Goal: Information Seeking & Learning: Learn about a topic

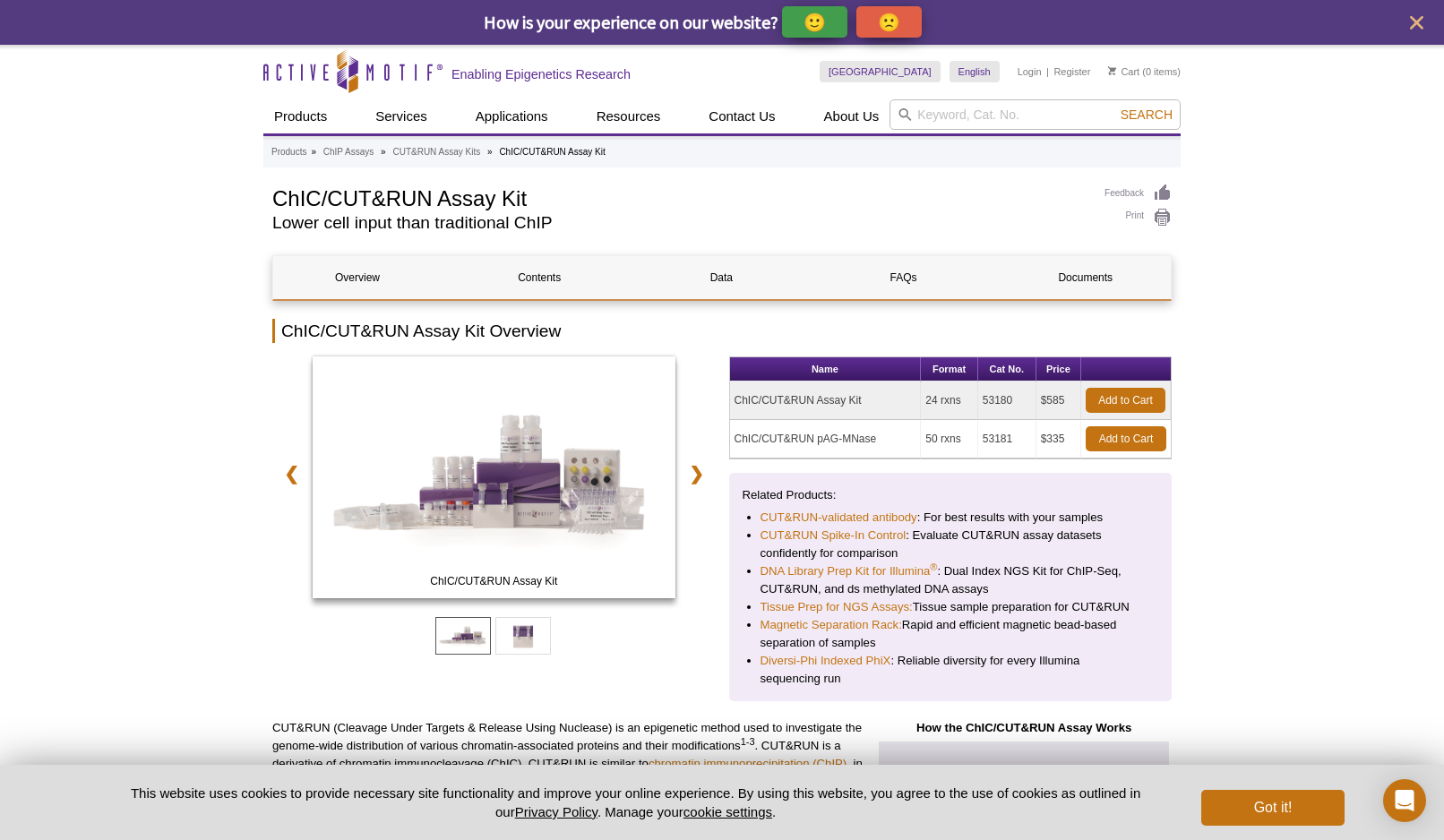
drag, startPoint x: 1012, startPoint y: 404, endPoint x: 977, endPoint y: 405, distance: 35.0
click at [978, 405] on td "53180" at bounding box center [1007, 400] width 58 height 39
copy td "53180"
click at [1131, 278] on link "Documents" at bounding box center [1085, 277] width 168 height 43
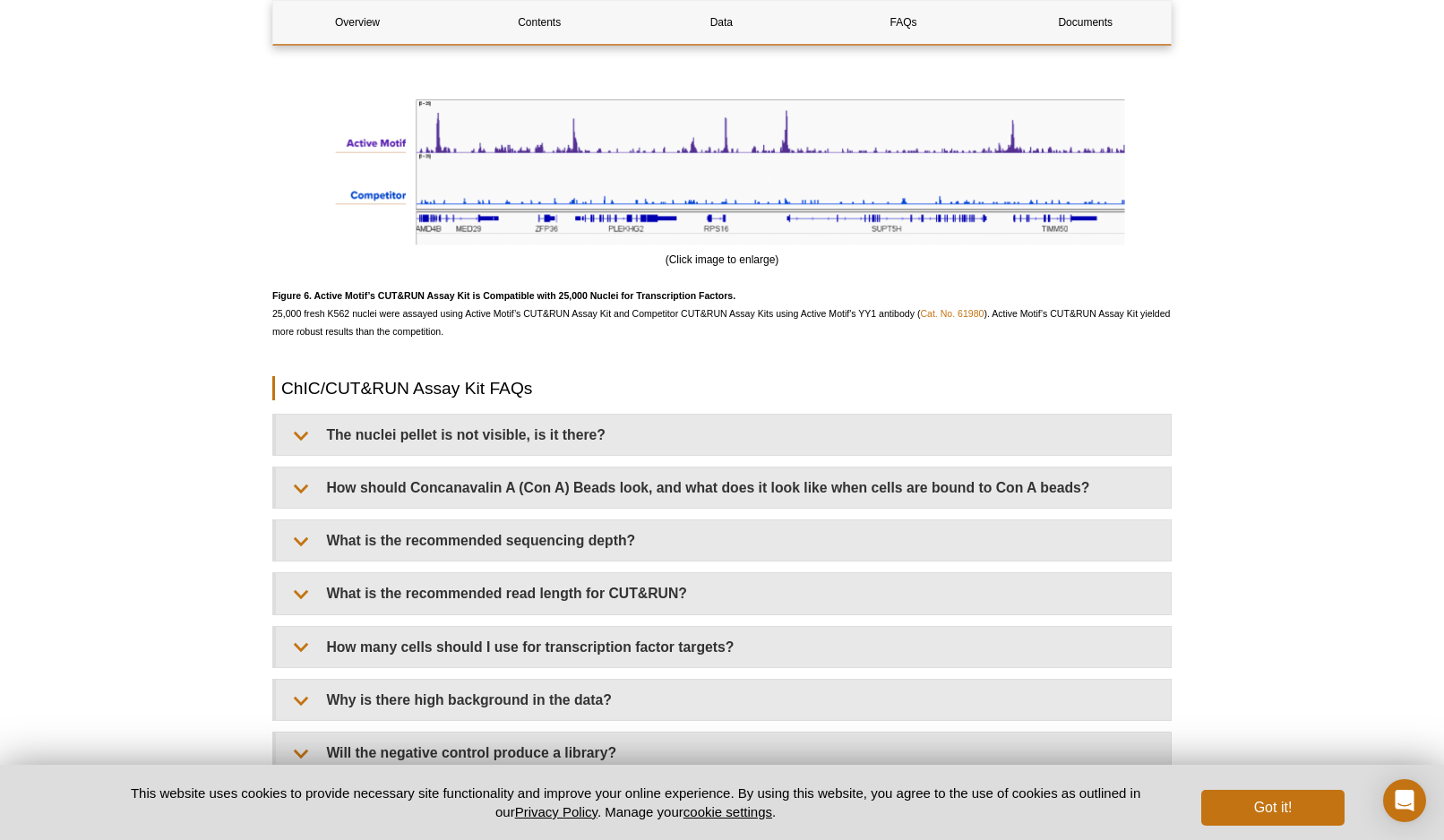
scroll to position [5103, 0]
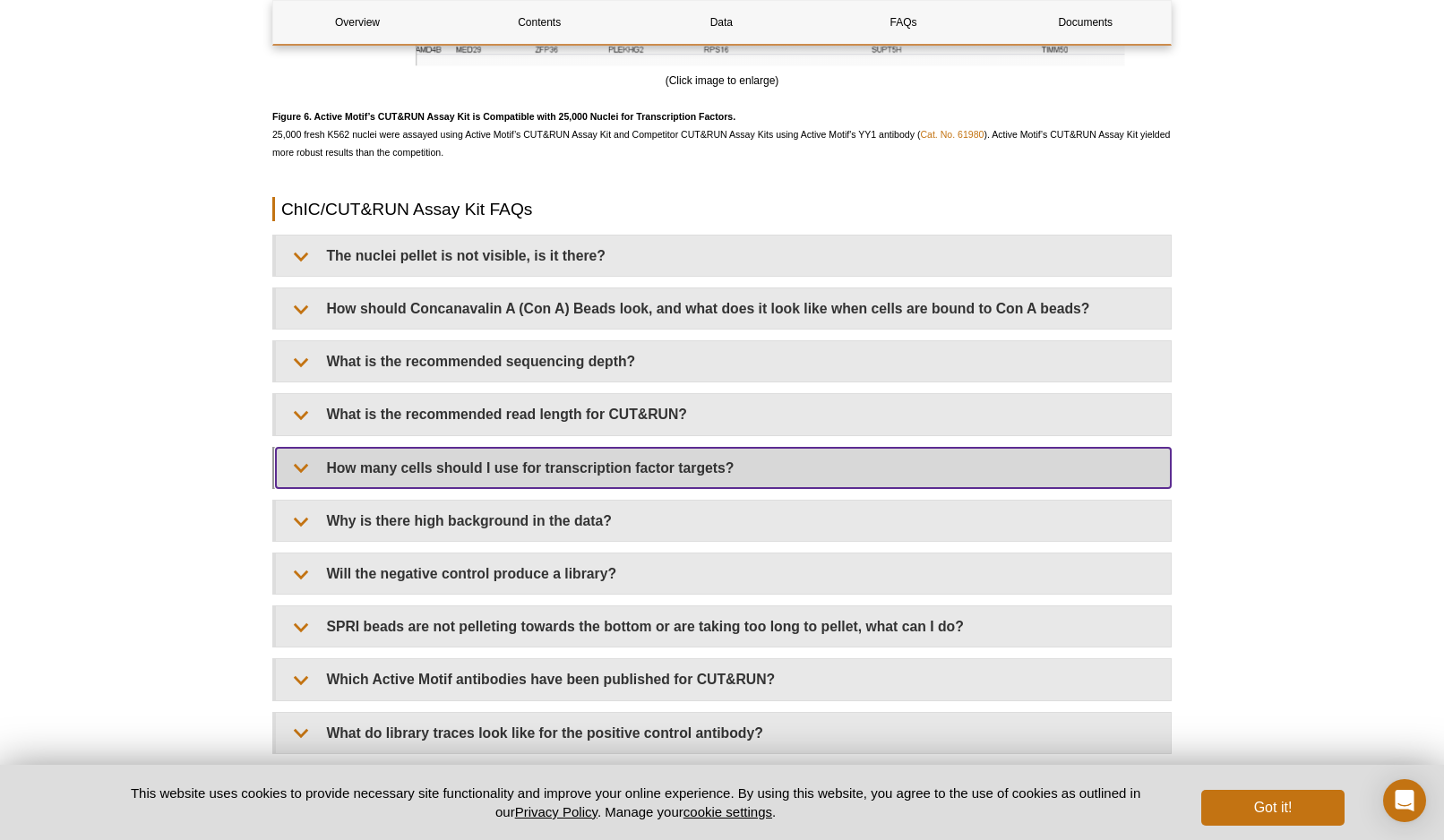
click at [353, 470] on summary "How many cells should I use for transcription factor targets?" at bounding box center [723, 468] width 895 height 40
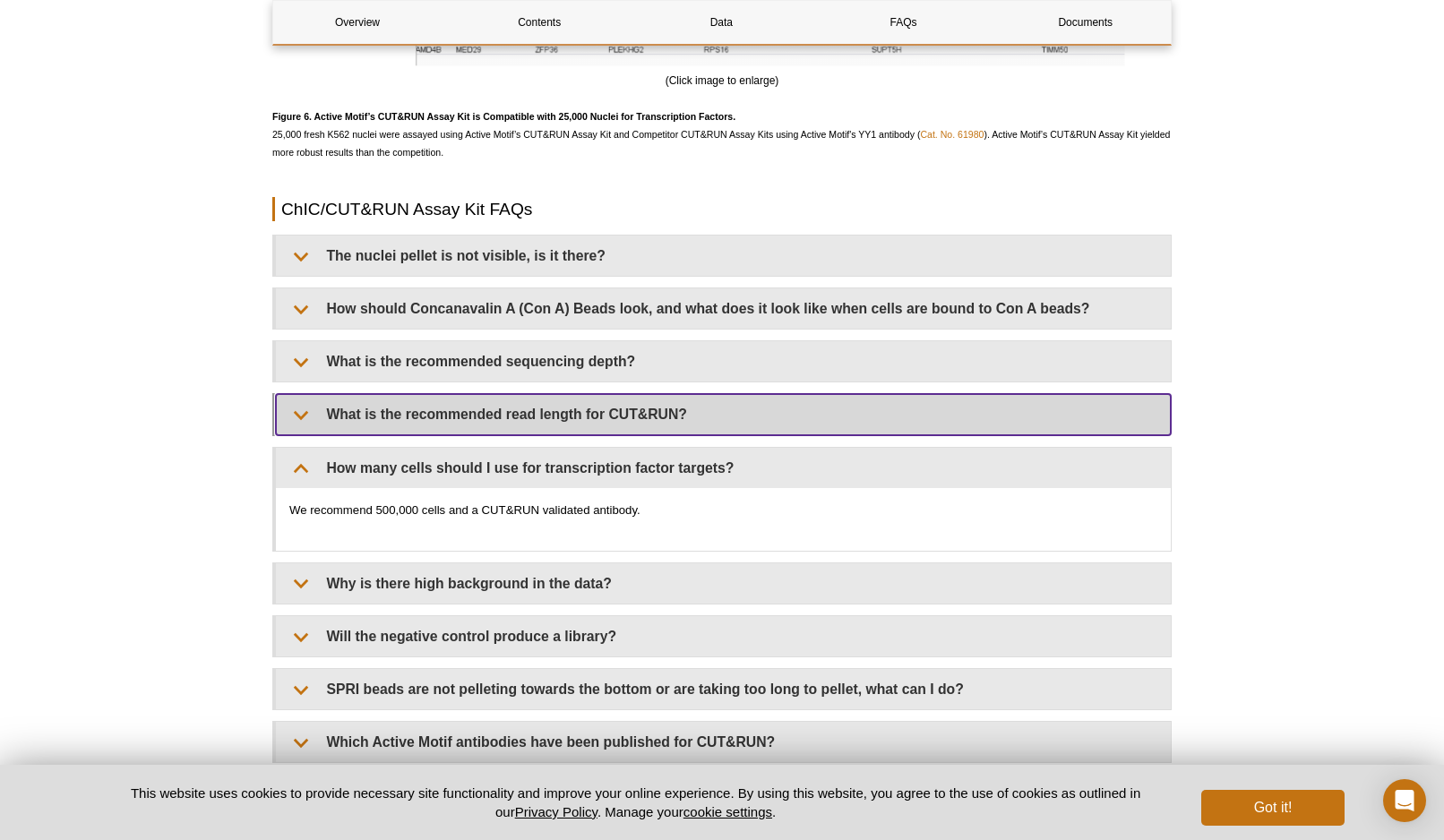
click at [615, 410] on summary "What is the recommended read length for CUT&RUN?" at bounding box center [723, 414] width 895 height 40
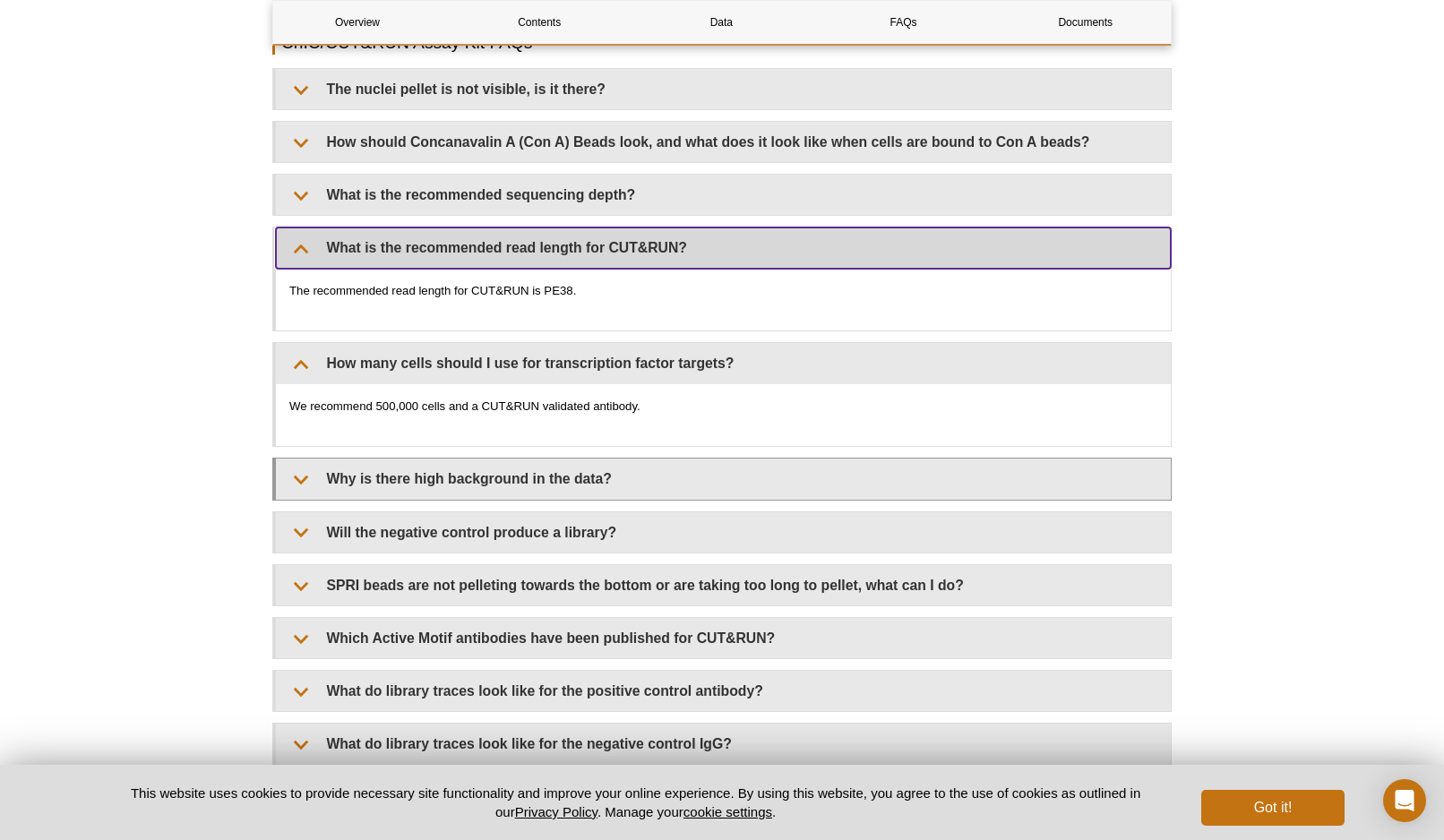
scroll to position [5461, 0]
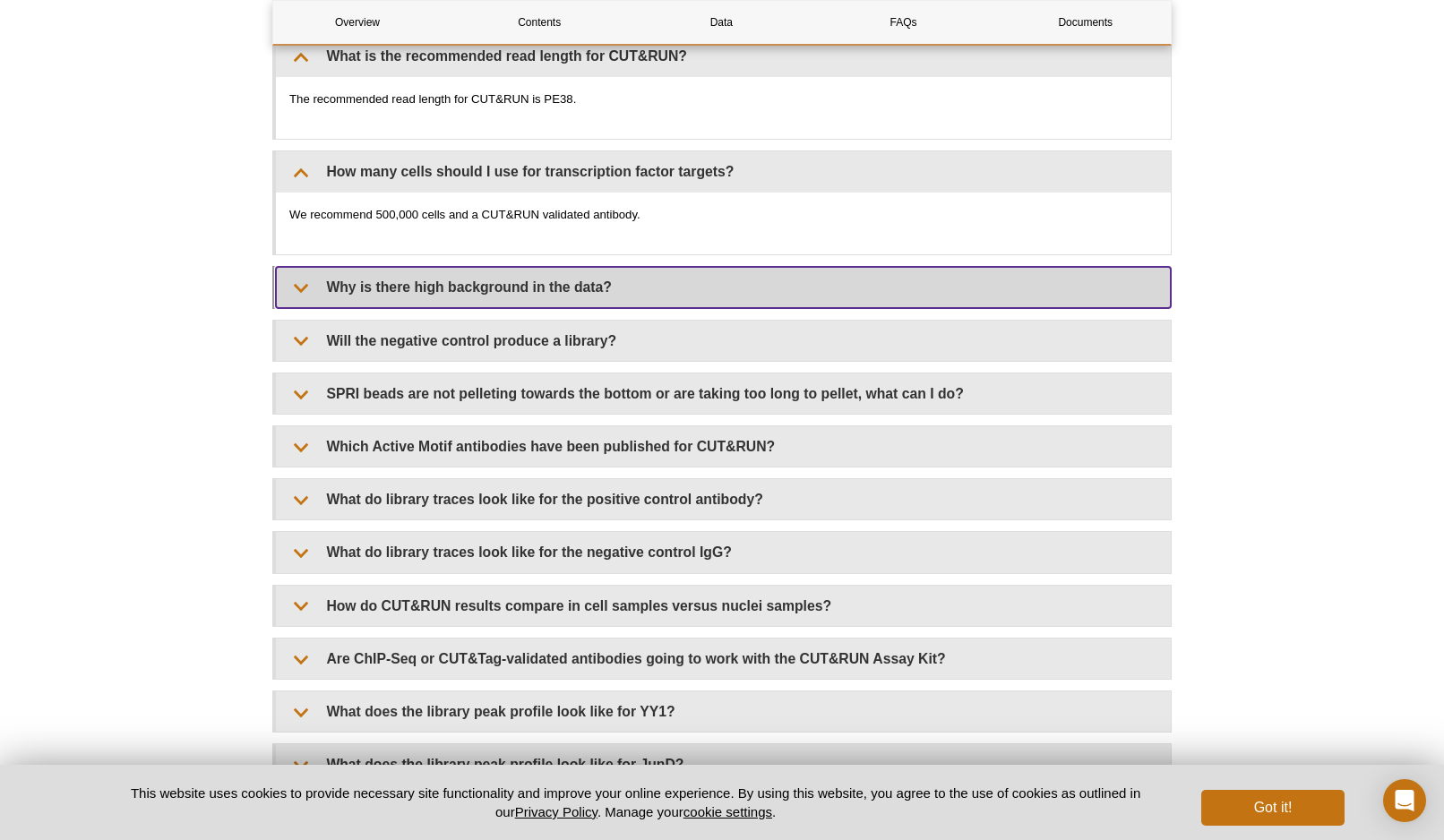
click at [552, 299] on summary "Why is there high background in the data?" at bounding box center [723, 287] width 895 height 40
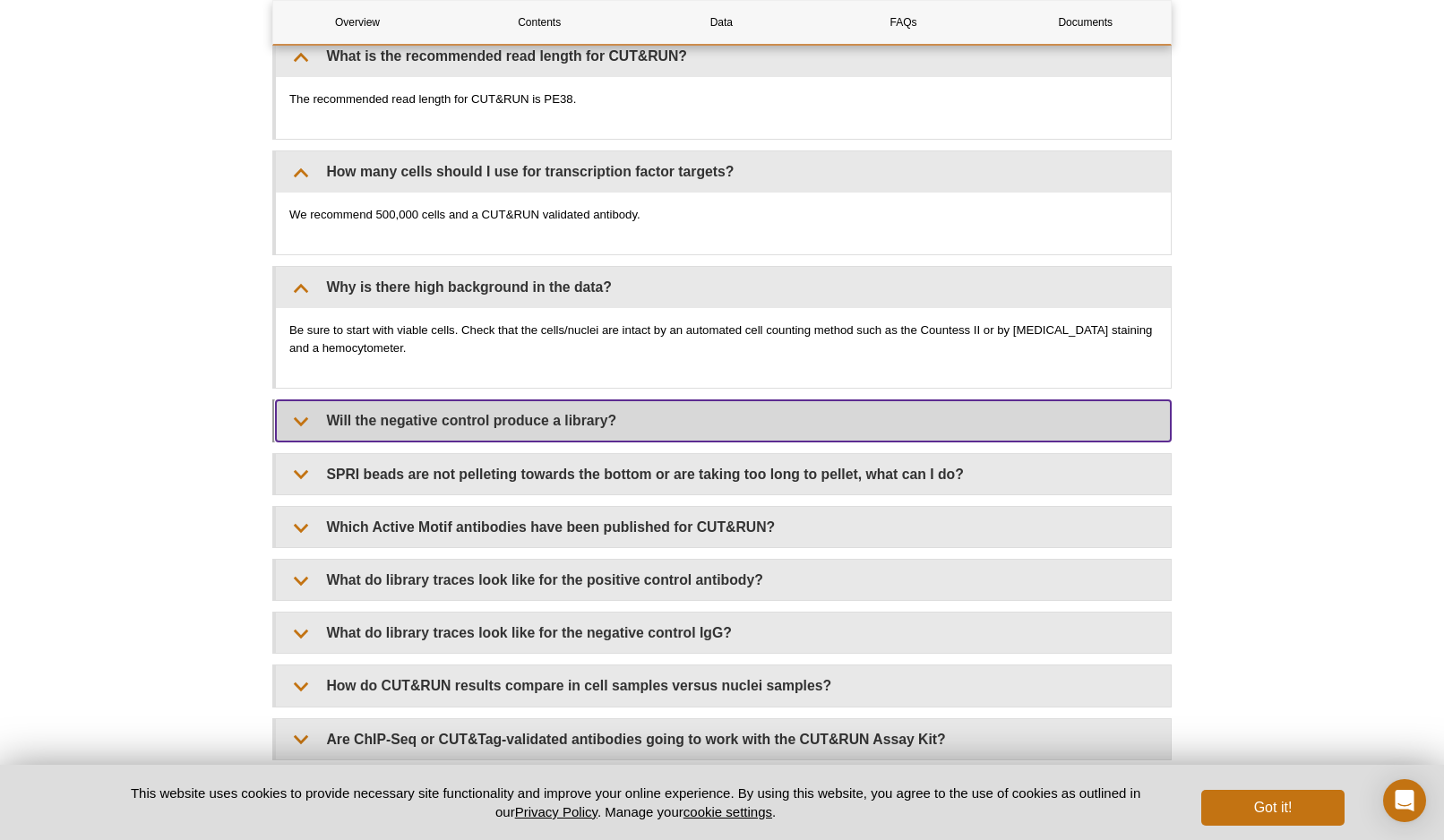
click at [378, 430] on summary "Will the negative control produce a library?" at bounding box center [723, 420] width 895 height 40
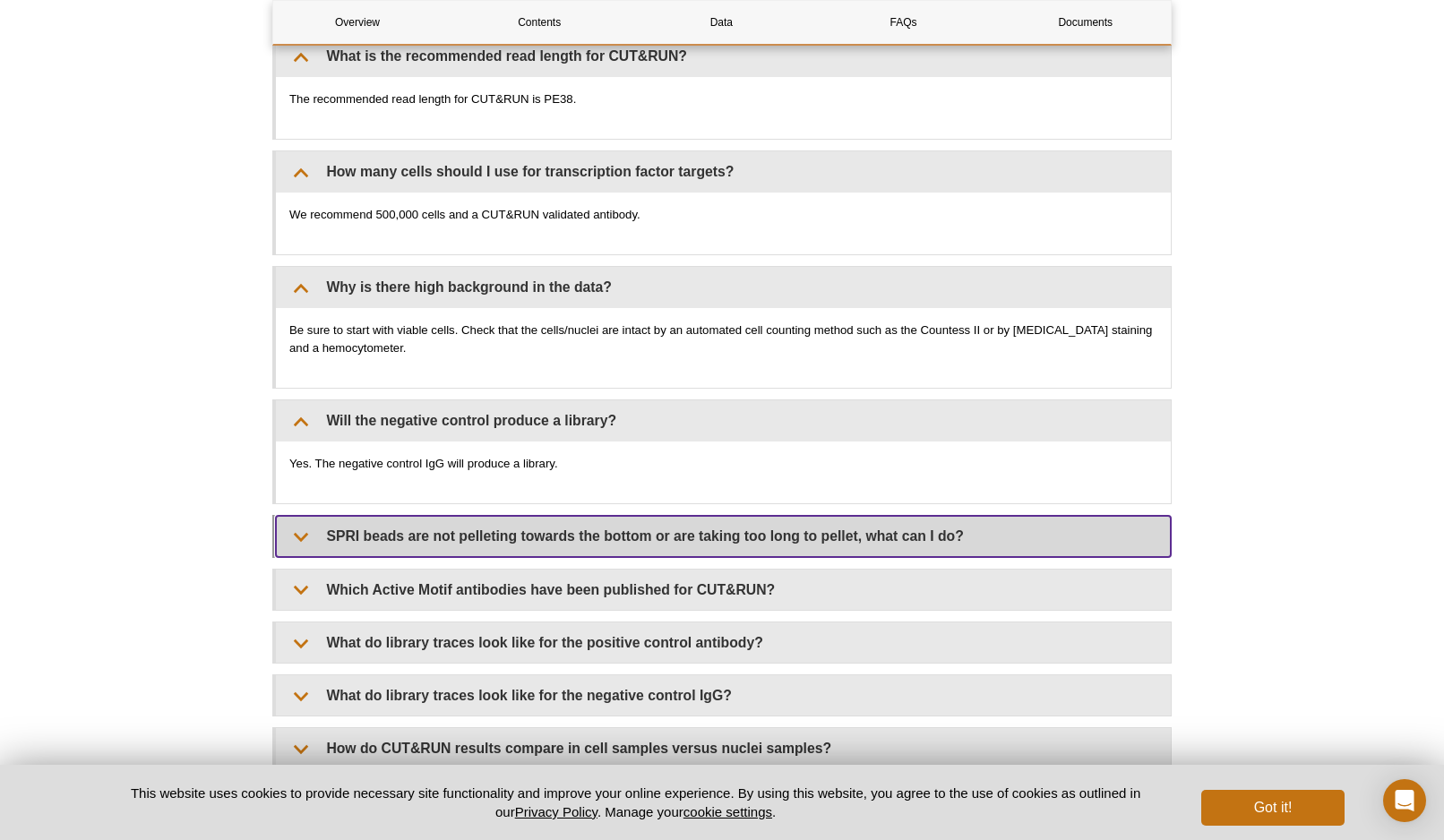
click at [463, 545] on summary "SPRI beads are not pelleting towards the bottom or are taking too long to pelle…" at bounding box center [723, 536] width 895 height 40
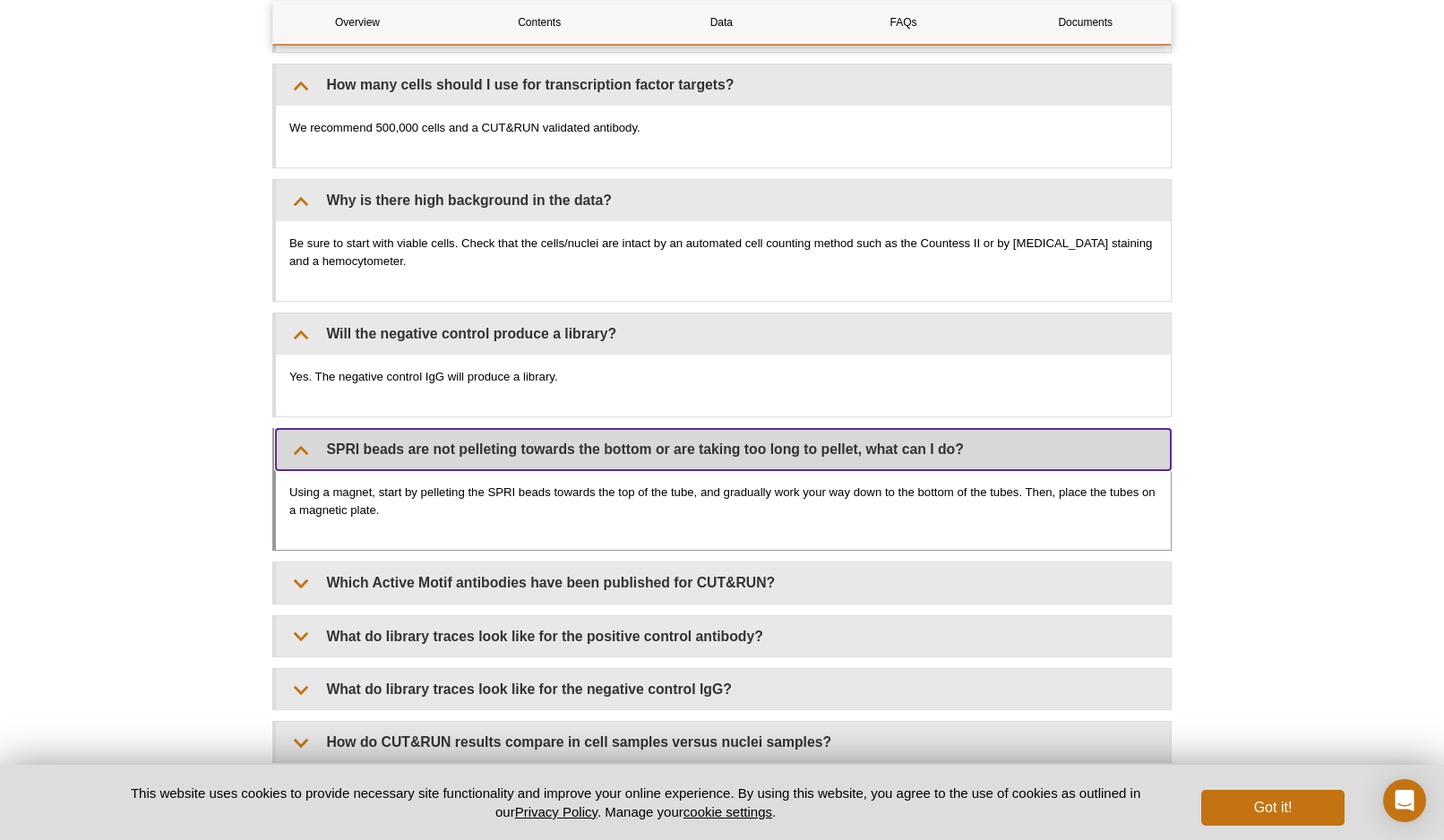
scroll to position [5819, 0]
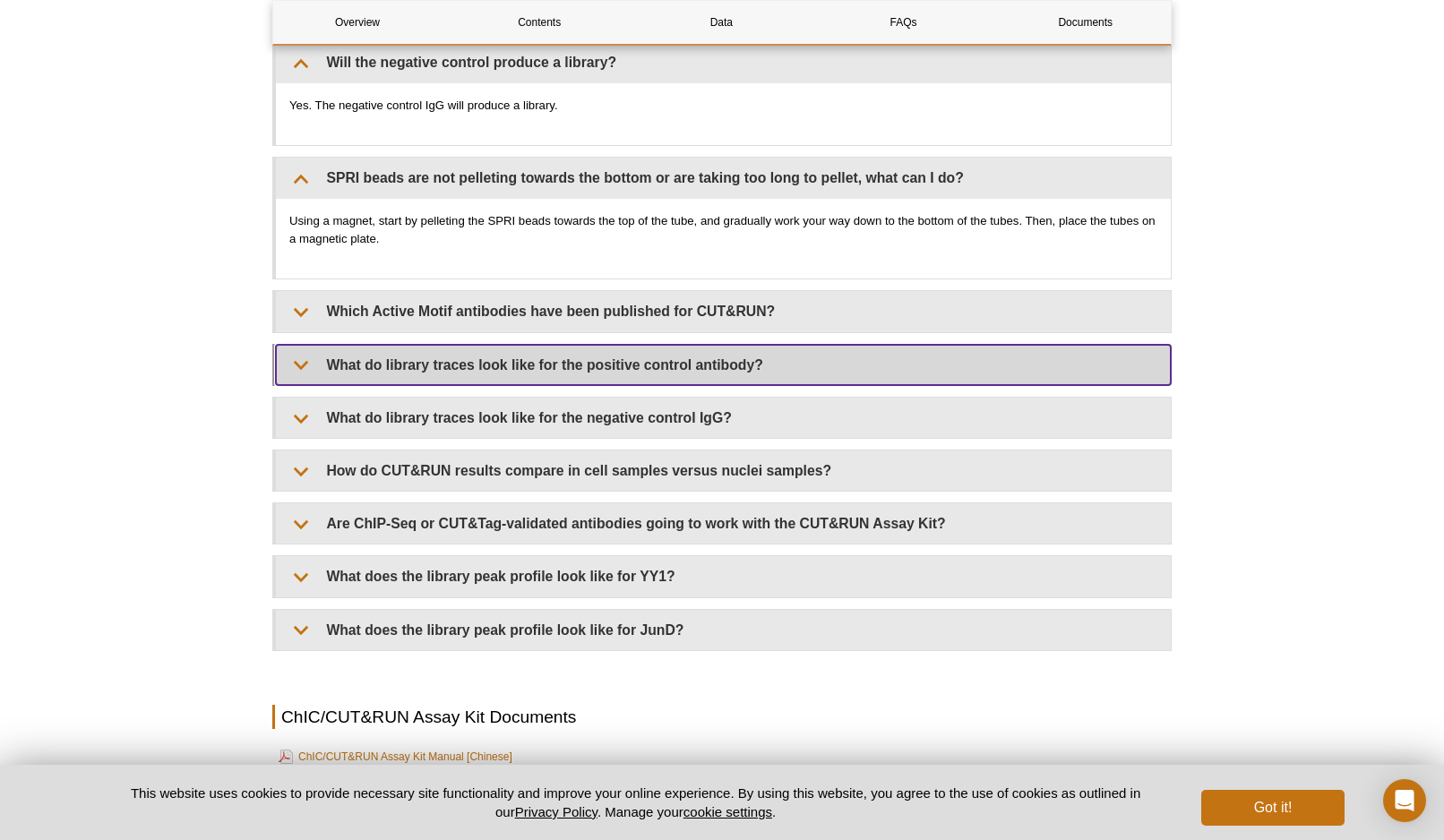
click at [503, 375] on summary "What do library traces look like for the positive control antibody?" at bounding box center [723, 364] width 895 height 40
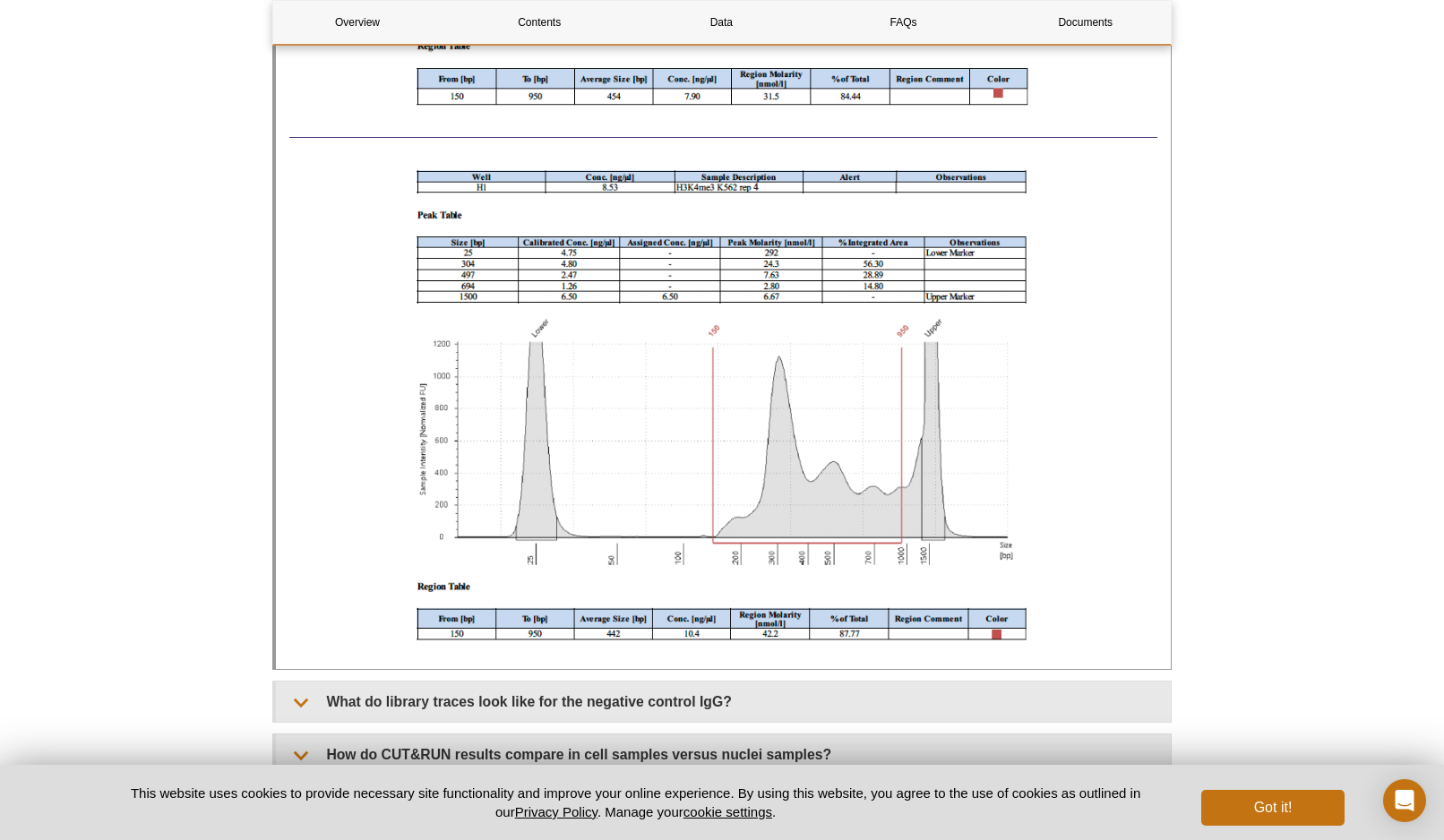
scroll to position [7968, 0]
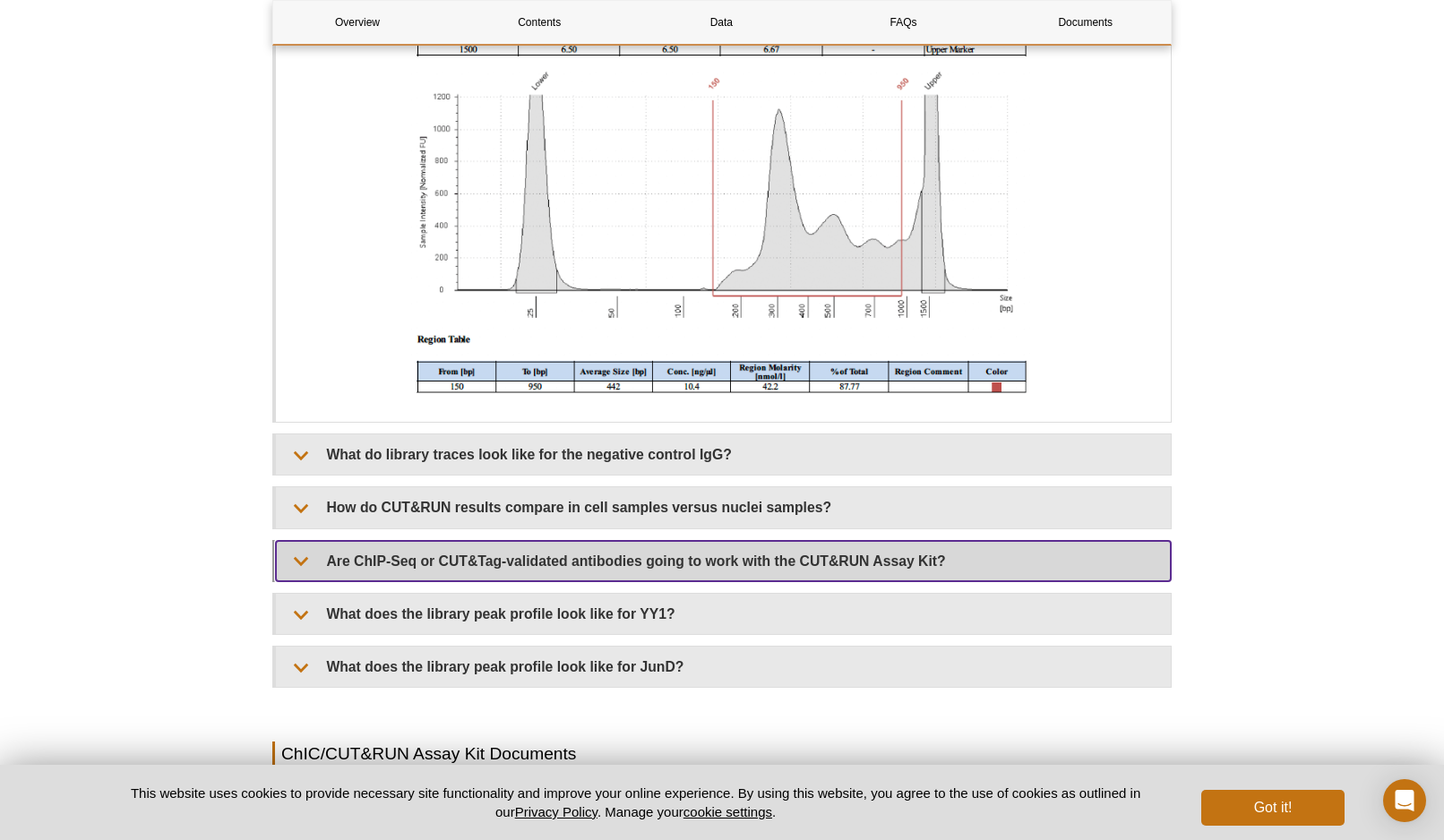
click at [403, 562] on summary "Are ChIP-Seq or CUT&Tag-validated antibodies going to work with the CUT&RUN Ass…" at bounding box center [723, 561] width 895 height 40
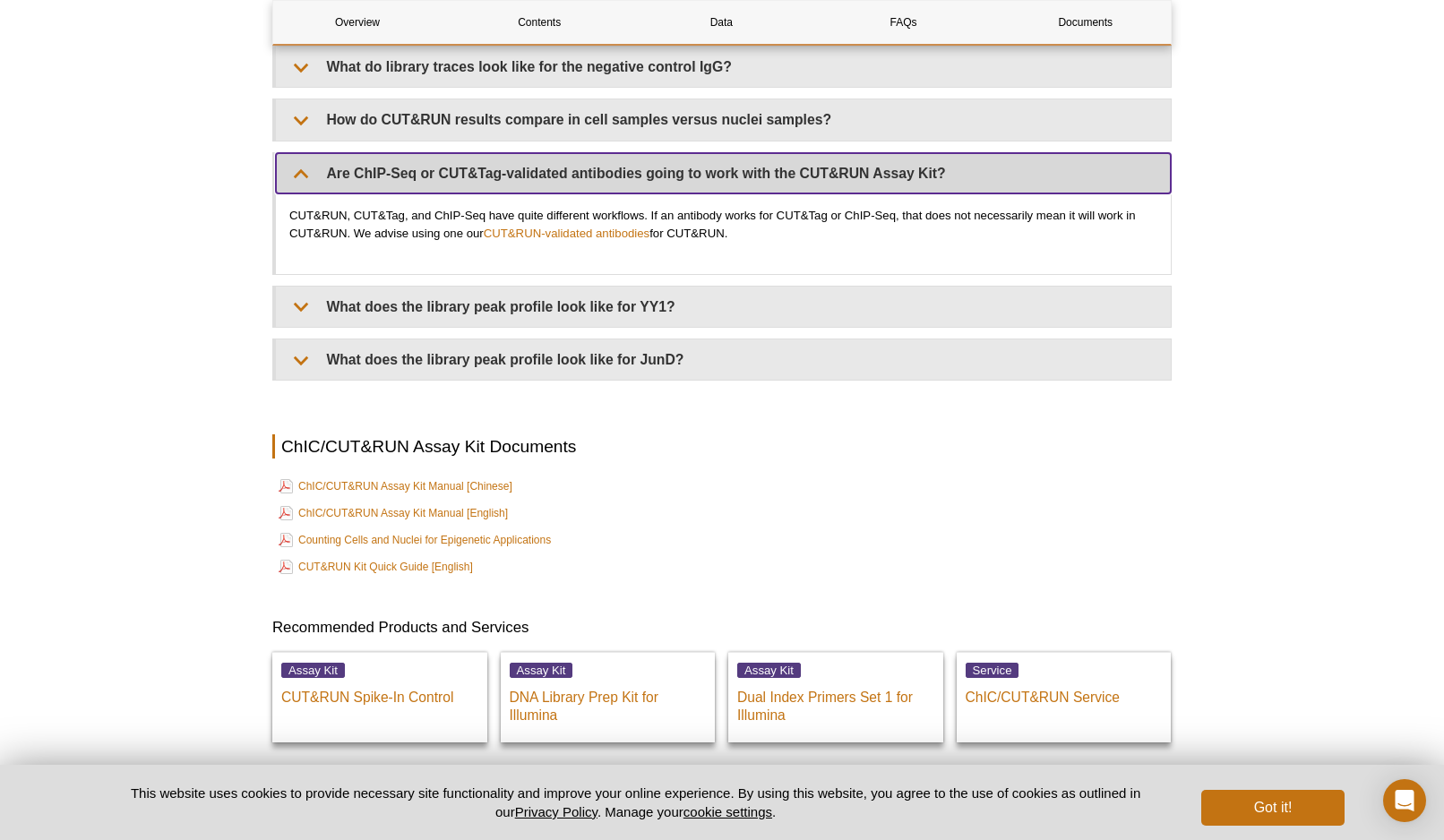
scroll to position [8416, 0]
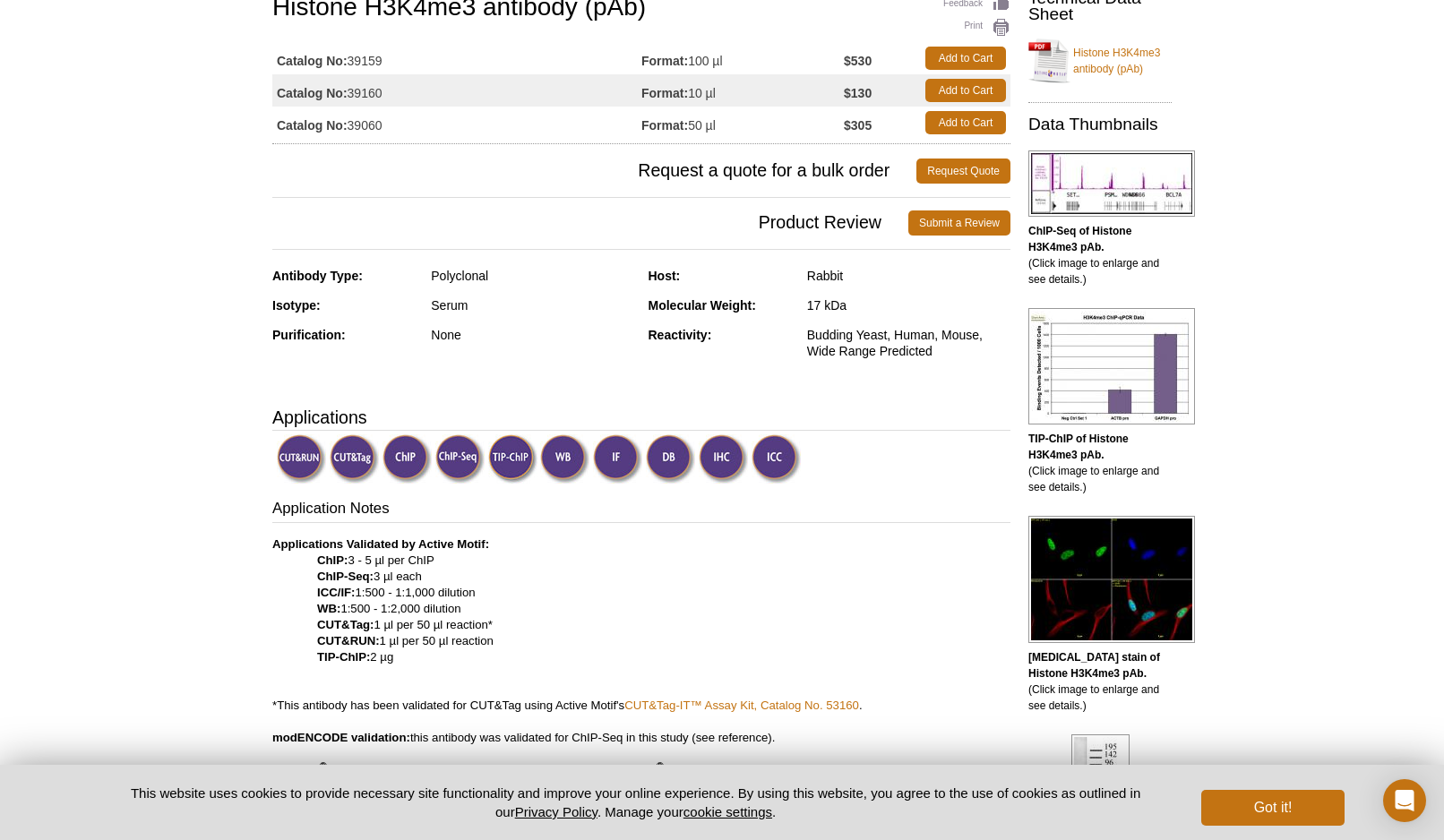
scroll to position [152, 0]
